Goal: Task Accomplishment & Management: Use online tool/utility

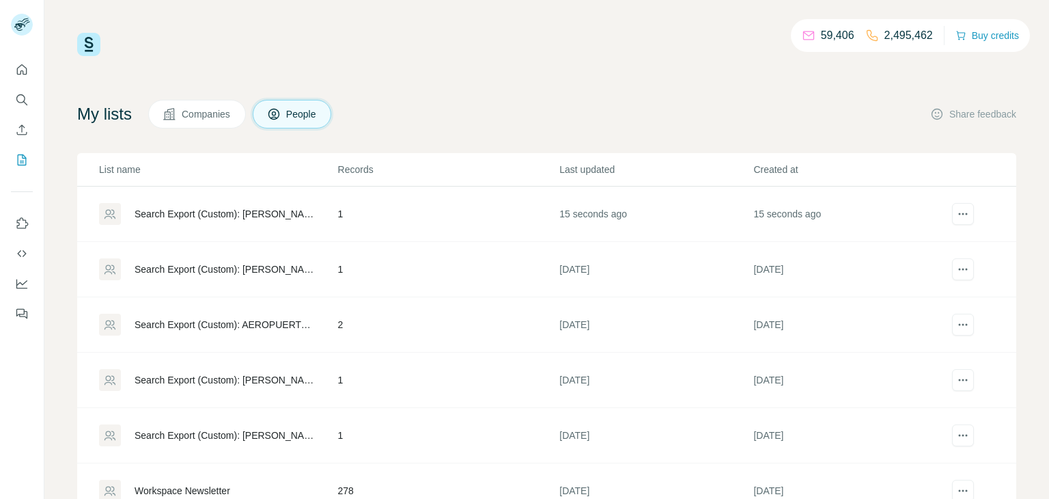
click at [275, 210] on div "Search Export (Custom): [PERSON_NAME] - [DATE] 21:05" at bounding box center [225, 214] width 180 height 14
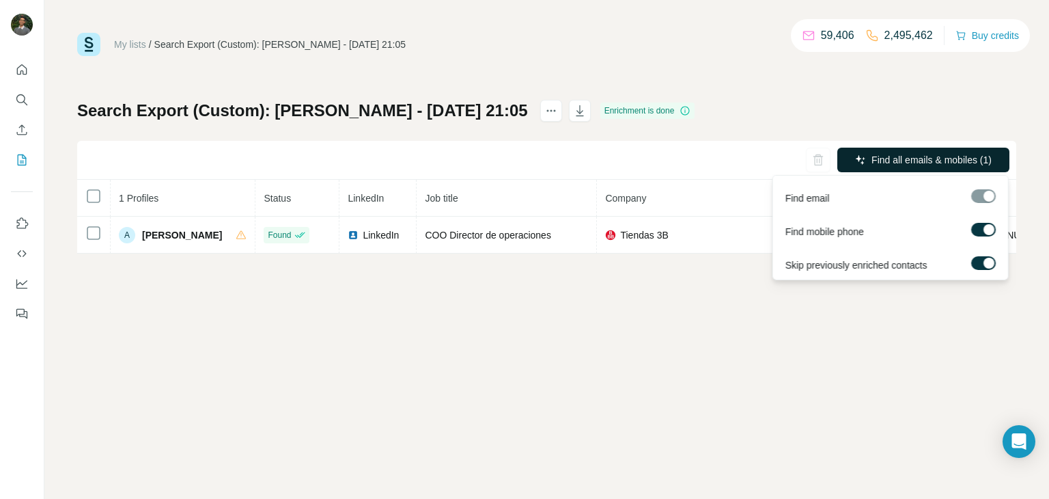
click at [924, 161] on span "Find all emails & mobiles (1)" at bounding box center [932, 160] width 120 height 14
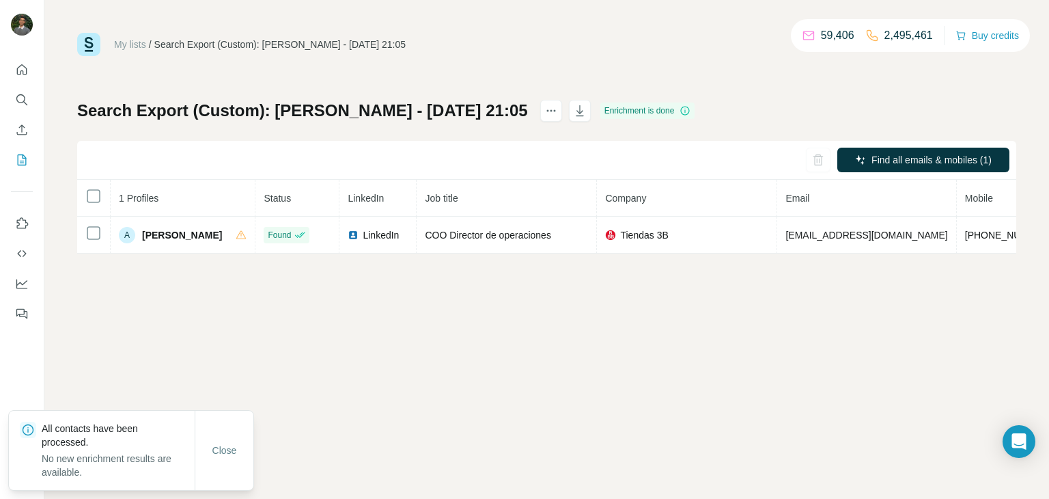
click at [611, 336] on div "My lists / Search Export (Custom): [PERSON_NAME] - [DATE] 21:05 59,406 2,495,46…" at bounding box center [546, 249] width 1005 height 499
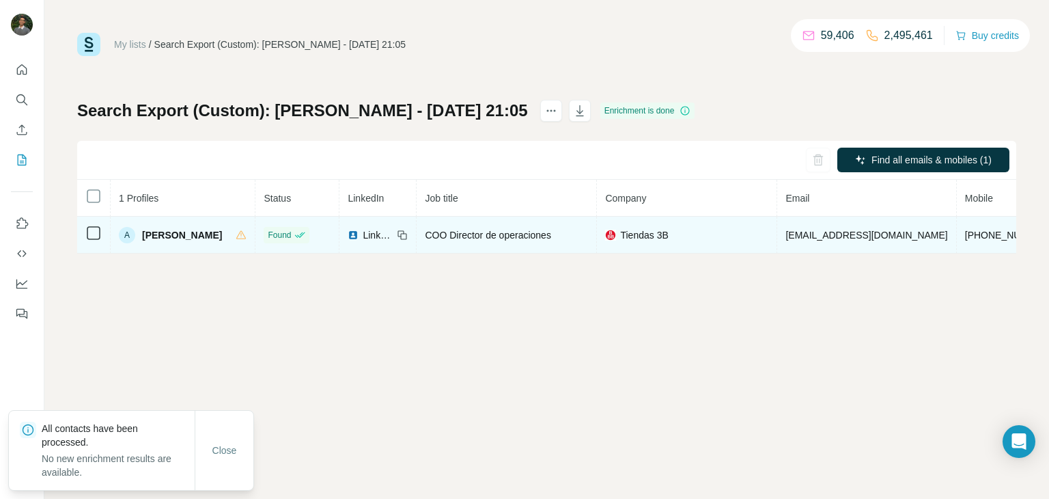
scroll to position [0, 194]
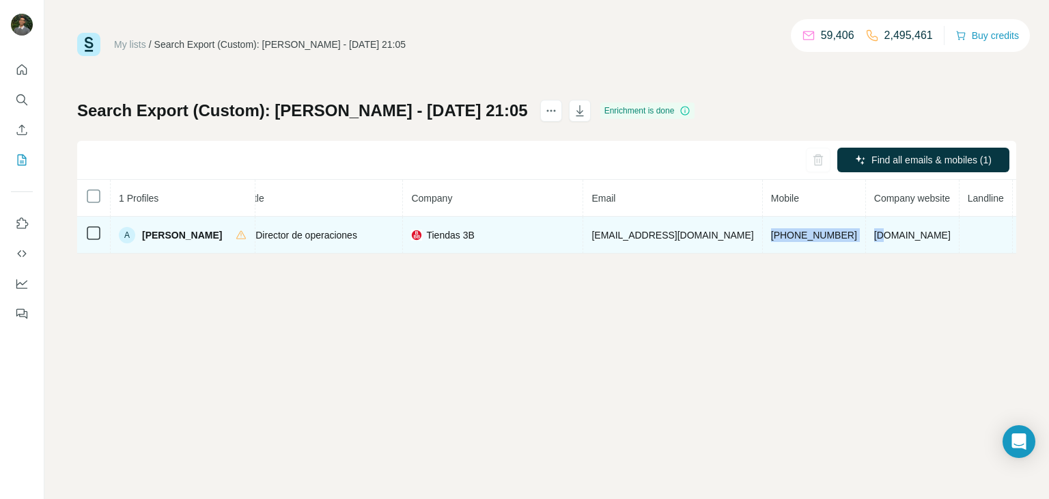
drag, startPoint x: 721, startPoint y: 234, endPoint x: 823, endPoint y: 234, distance: 101.8
click at [823, 234] on tr "A [PERSON_NAME] Found LinkedIn COO Director de operaciones Tiendas 3B [EMAIL_AD…" at bounding box center [505, 235] width 1245 height 37
click at [771, 238] on span "[PHONE_NUMBER]" at bounding box center [814, 235] width 86 height 11
drag, startPoint x: 725, startPoint y: 238, endPoint x: 802, endPoint y: 234, distance: 77.3
click at [802, 234] on td "[PHONE_NUMBER]" at bounding box center [814, 235] width 103 height 37
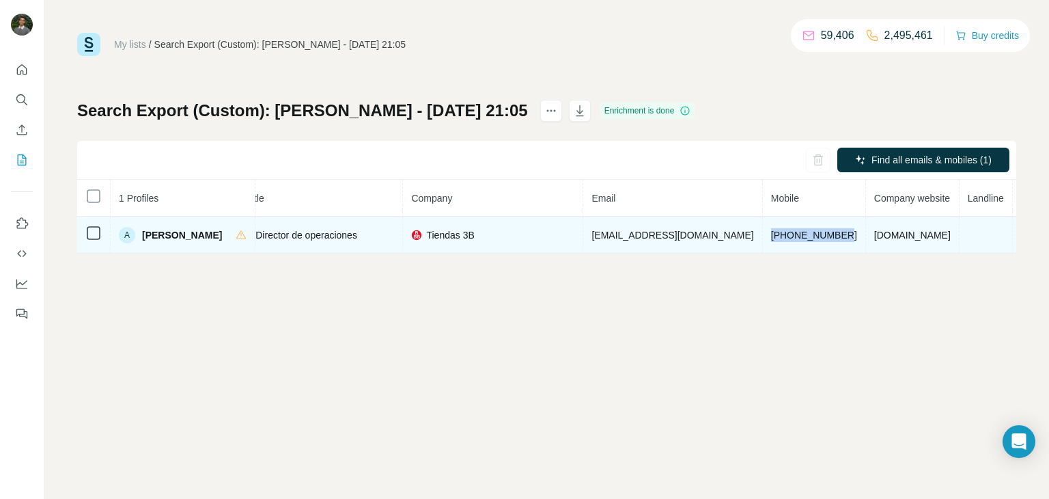
copy span "[PHONE_NUMBER]"
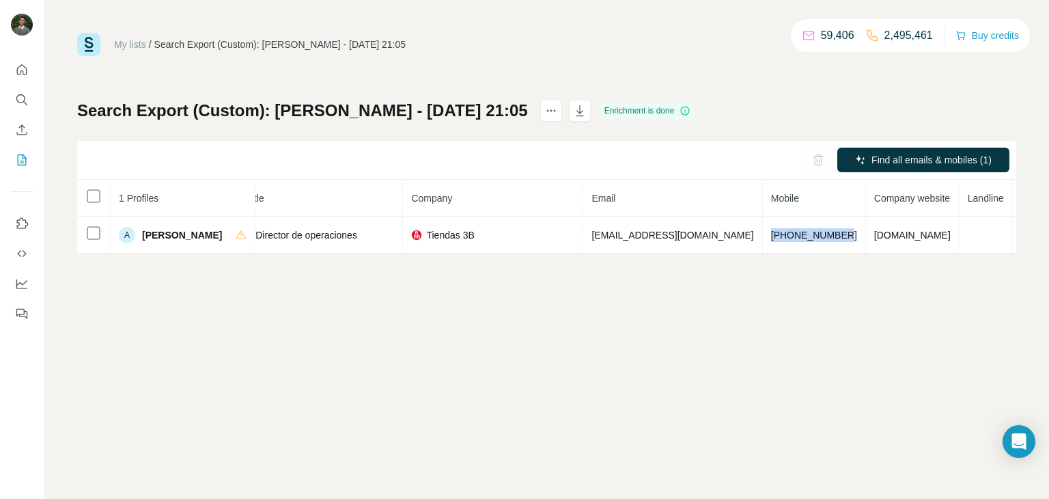
click at [614, 265] on div "My lists / Search Export (Custom): [PERSON_NAME] - [DATE] 21:05 59,406 2,495,46…" at bounding box center [546, 249] width 1005 height 499
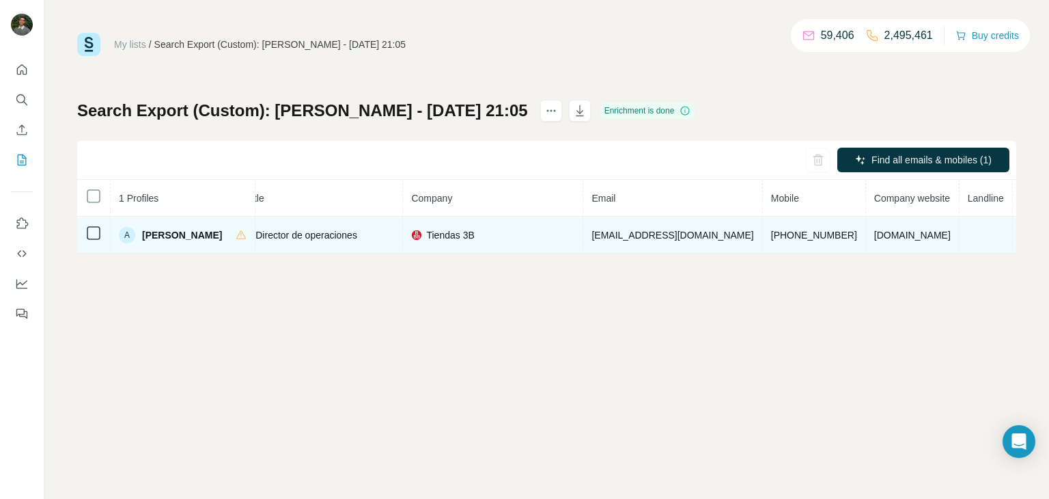
scroll to position [0, 0]
